Goal: Transaction & Acquisition: Book appointment/travel/reservation

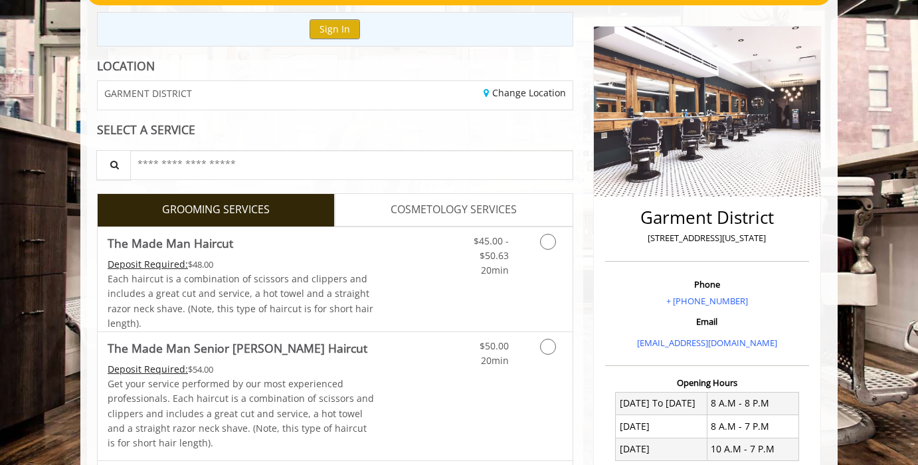
scroll to position [142, 0]
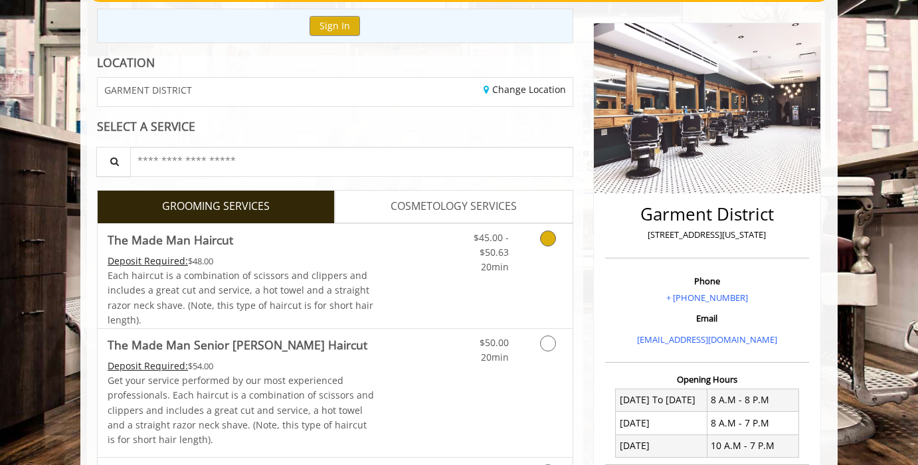
click at [547, 240] on icon "Grooming services" at bounding box center [548, 239] width 16 height 16
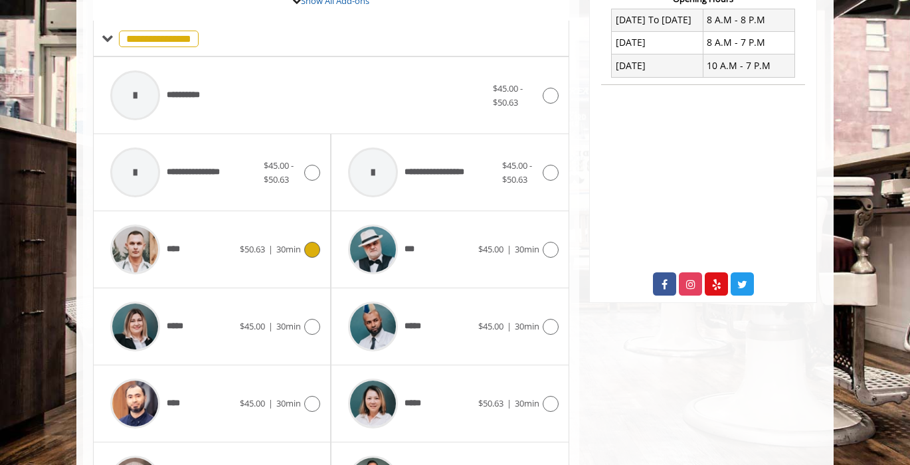
scroll to position [534, 0]
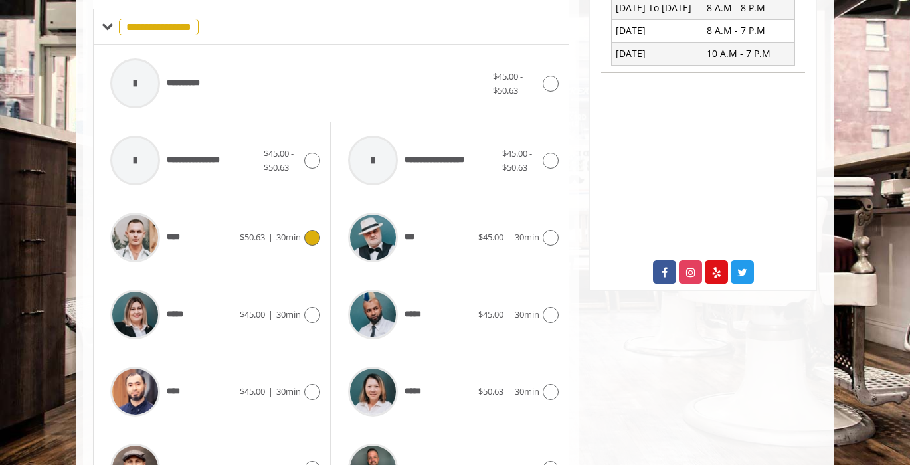
click at [310, 244] on div at bounding box center [310, 238] width 19 height 16
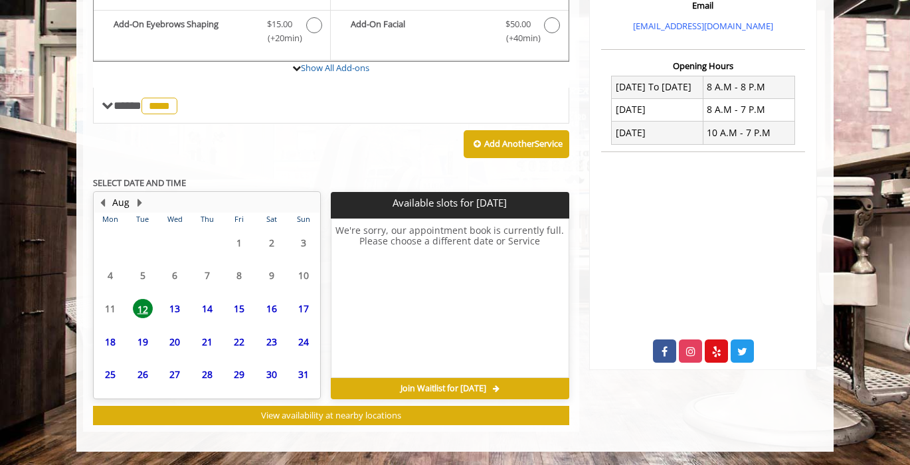
scroll to position [454, 0]
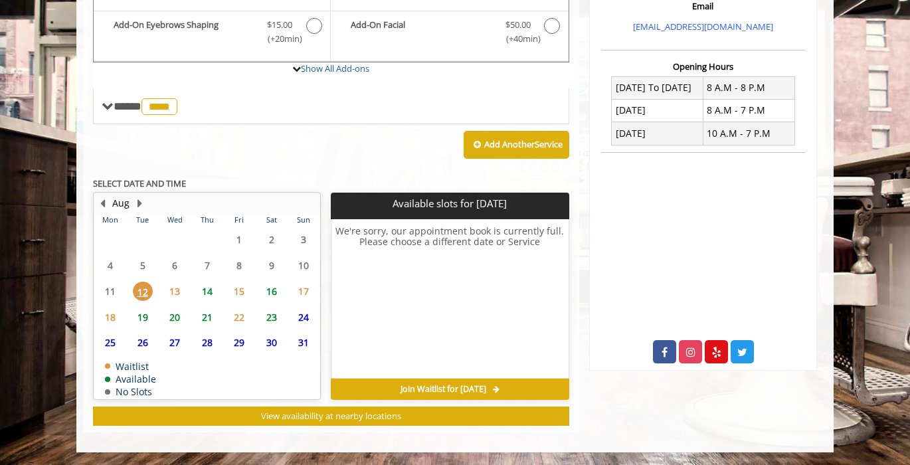
click at [176, 295] on span "13" at bounding box center [175, 291] width 20 height 19
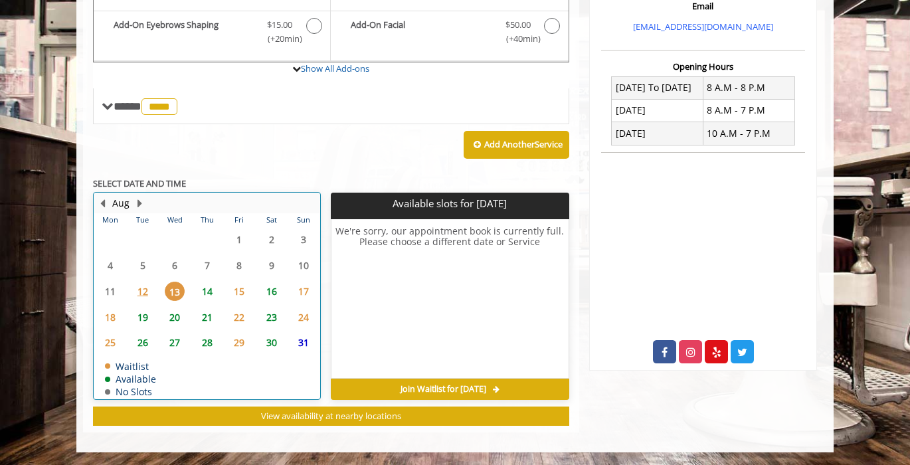
click at [195, 295] on div "14" at bounding box center [206, 291] width 27 height 19
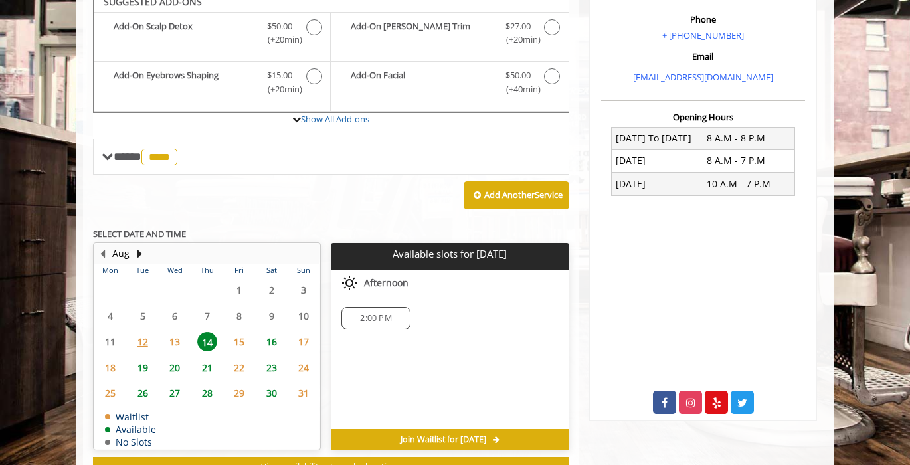
scroll to position [394, 0]
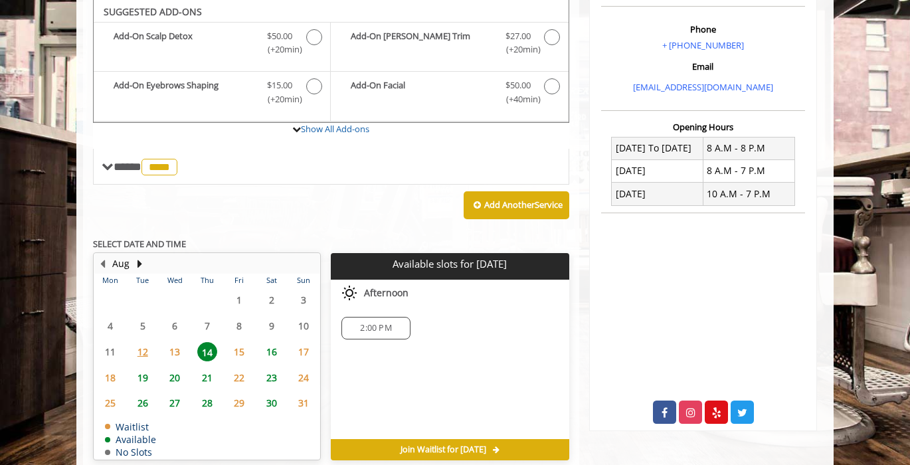
click at [240, 354] on span "15" at bounding box center [239, 351] width 20 height 19
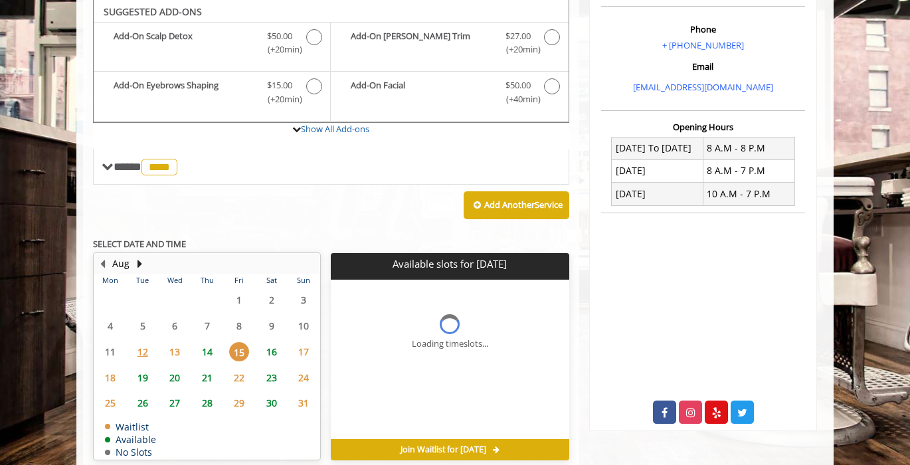
scroll to position [454, 0]
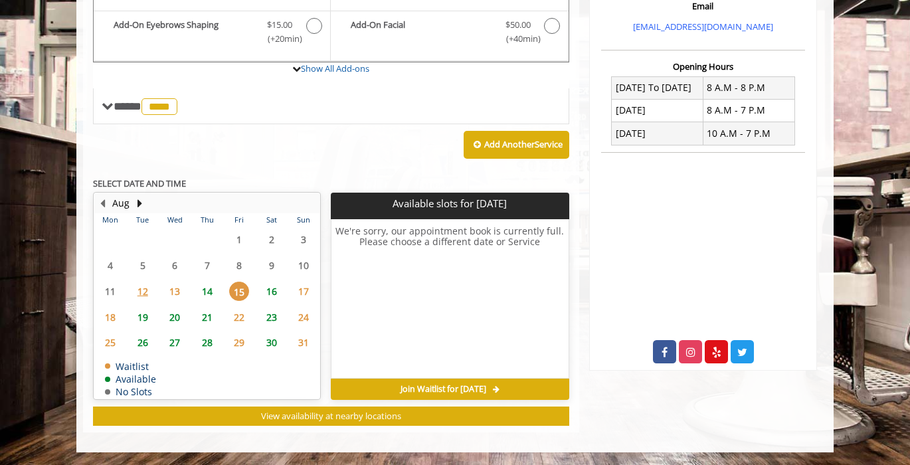
click at [173, 288] on span "13" at bounding box center [175, 291] width 20 height 19
click at [197, 292] on span "14" at bounding box center [207, 291] width 20 height 19
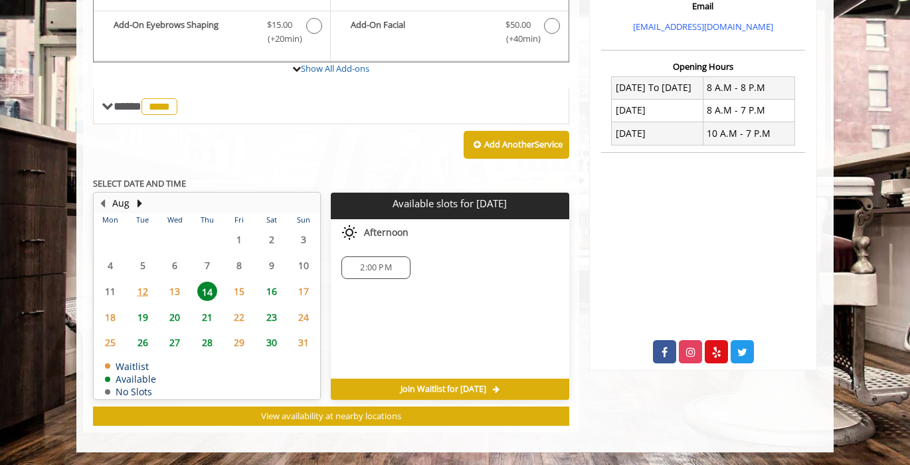
click at [386, 264] on span "2:00 PM" at bounding box center [375, 267] width 31 height 11
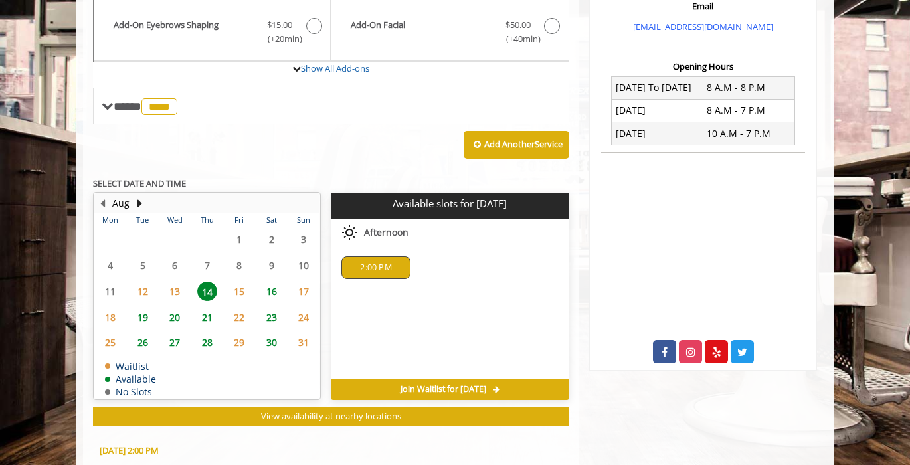
scroll to position [694, 0]
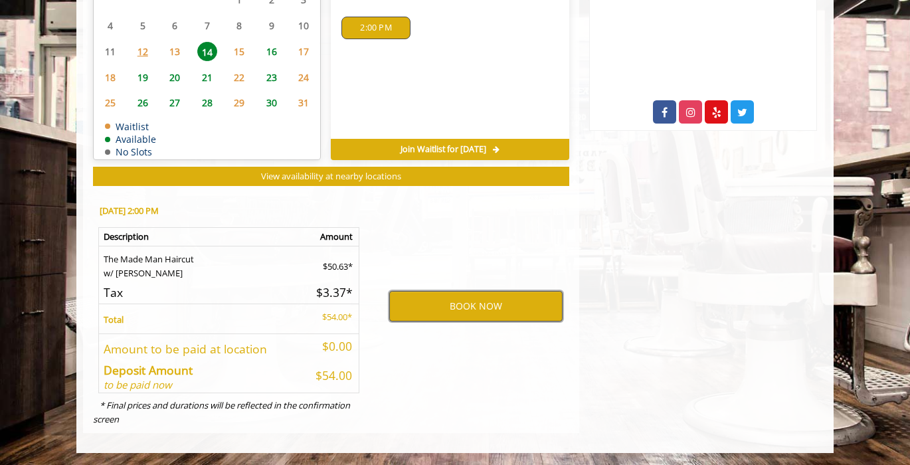
click at [453, 308] on button "BOOK NOW" at bounding box center [475, 306] width 173 height 31
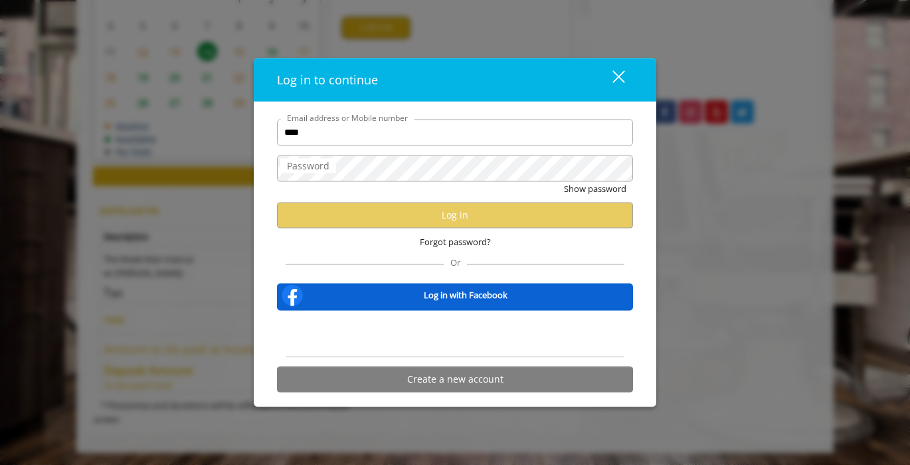
type input "**********"
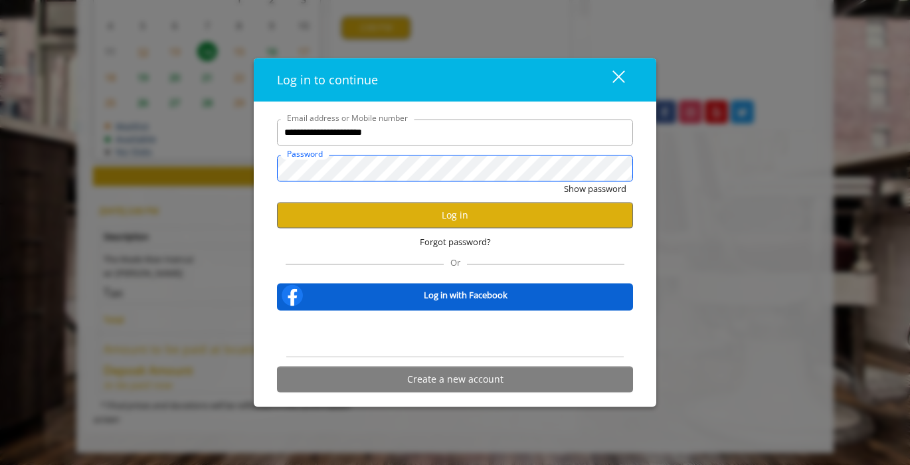
click at [564, 181] on button "Show password" at bounding box center [595, 188] width 62 height 14
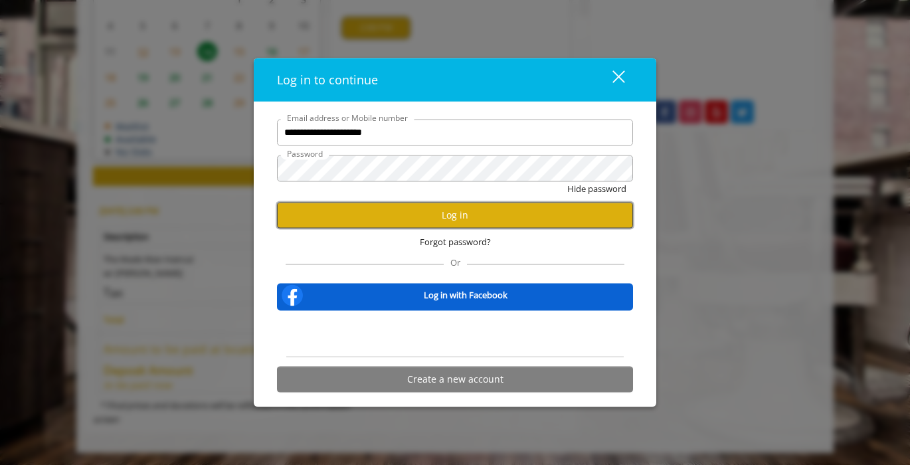
click at [377, 213] on button "Log in" at bounding box center [455, 215] width 356 height 26
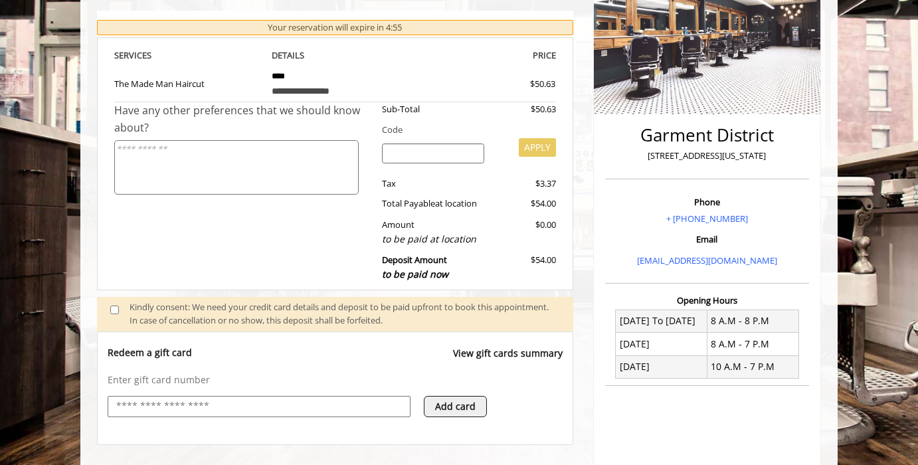
scroll to position [279, 0]
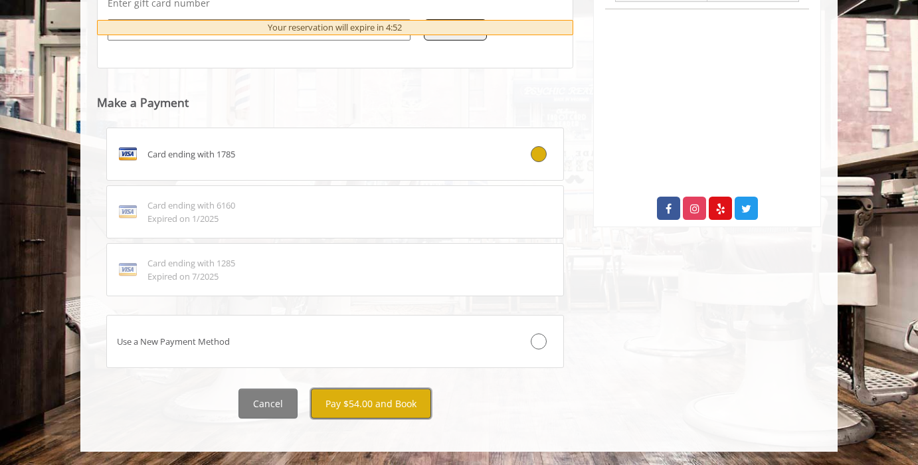
click at [379, 409] on button "Pay $54.00 and Book" at bounding box center [371, 404] width 120 height 30
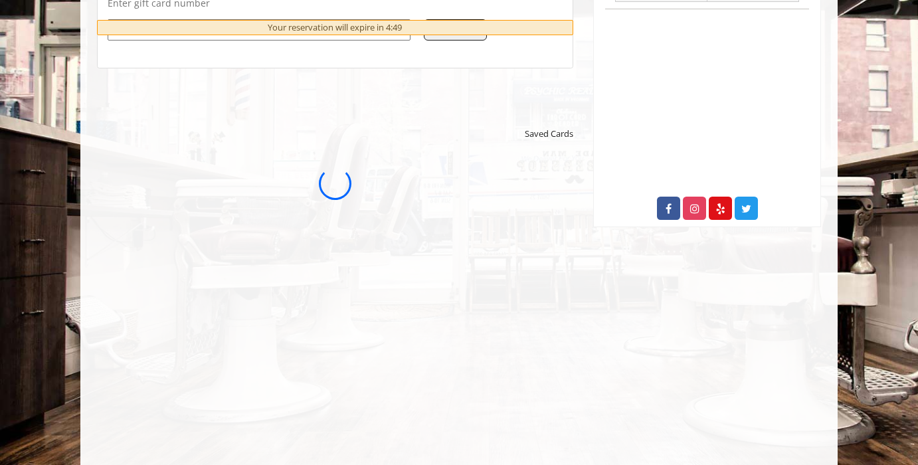
scroll to position [367, 0]
